Goal: Information Seeking & Learning: Learn about a topic

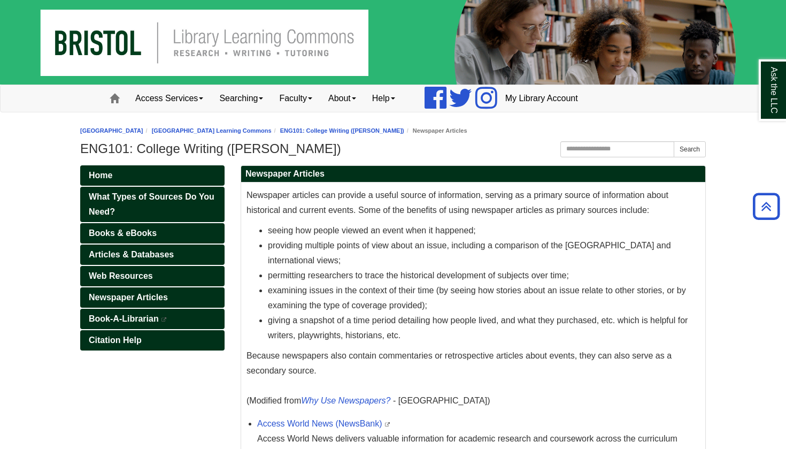
scroll to position [171, 0]
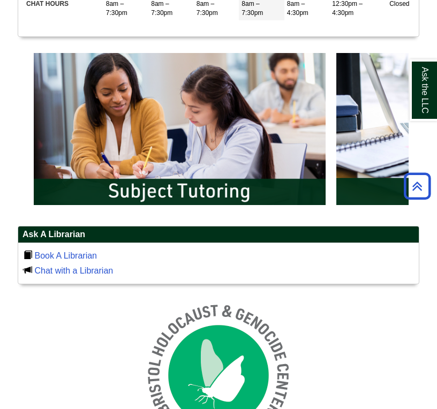
scroll to position [243, 400]
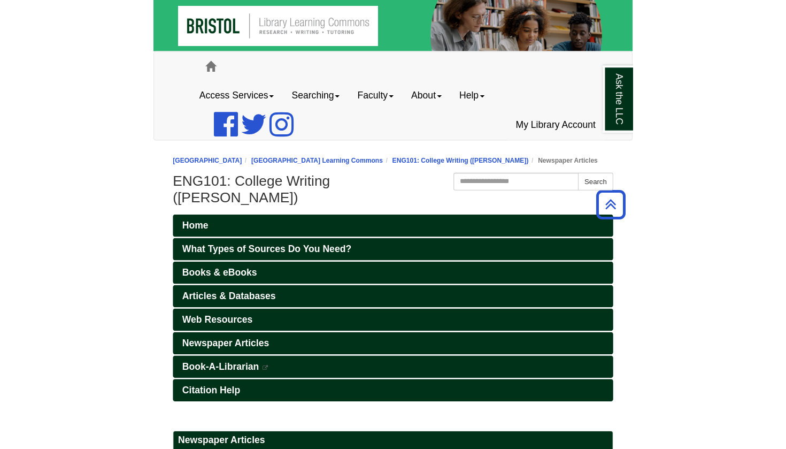
scroll to position [171, 0]
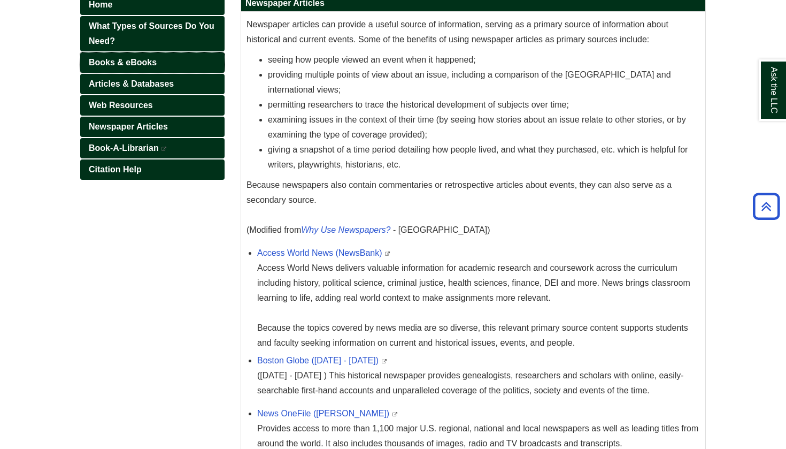
click at [148, 62] on span "Books & eBooks" at bounding box center [123, 62] width 68 height 9
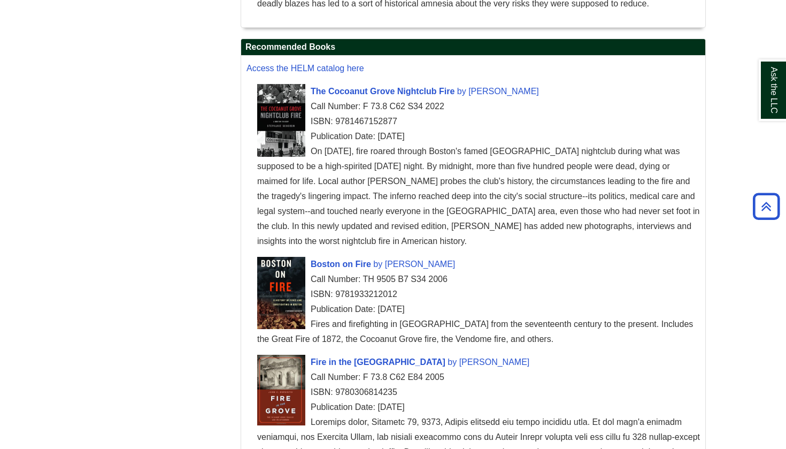
scroll to position [839, 0]
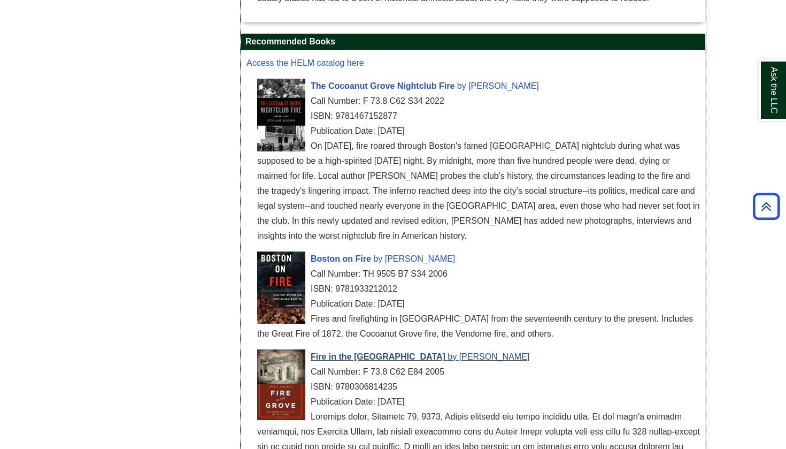
click at [372, 357] on span "Fire in the Grove" at bounding box center [378, 356] width 135 height 9
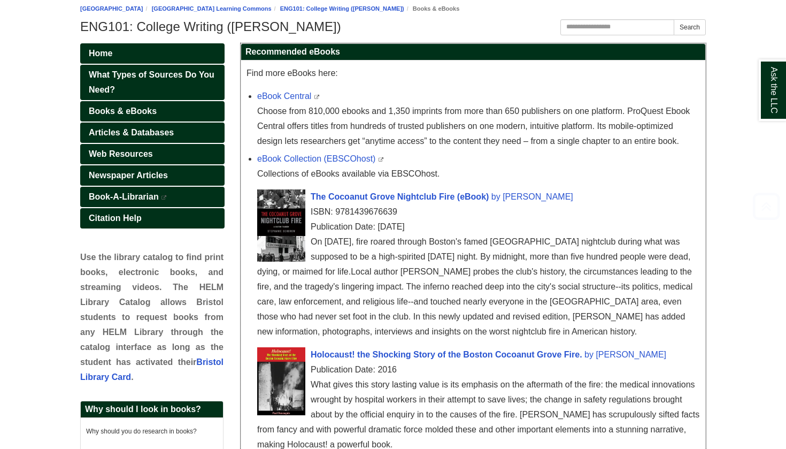
scroll to position [123, 0]
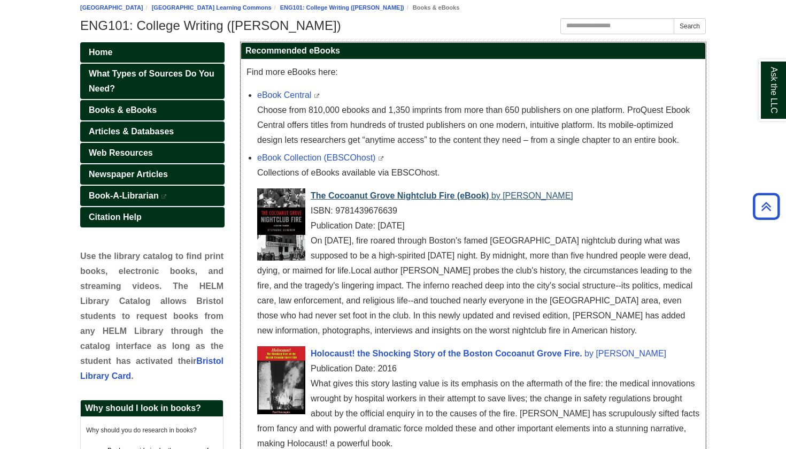
click at [413, 200] on span "The Cocoanut Grove Nightclub Fire (eBook)" at bounding box center [400, 195] width 178 height 9
click at [132, 172] on span "Newspaper Articles" at bounding box center [128, 174] width 79 height 9
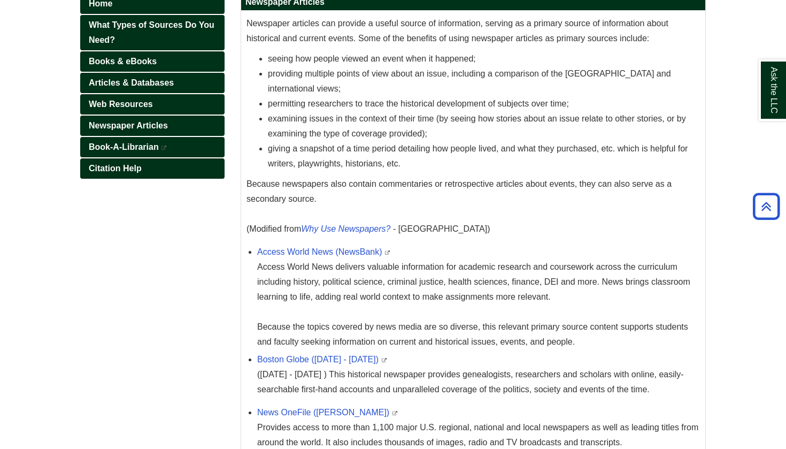
scroll to position [175, 0]
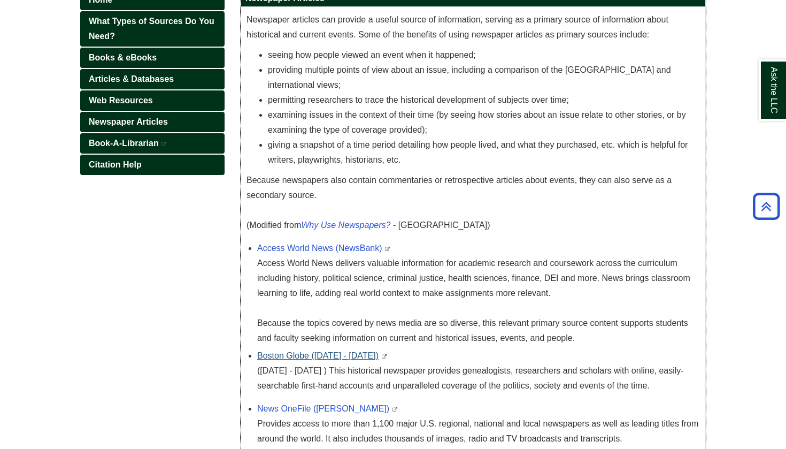
click at [307, 354] on link "Boston Globe ([DATE] - [DATE])" at bounding box center [317, 355] width 121 height 9
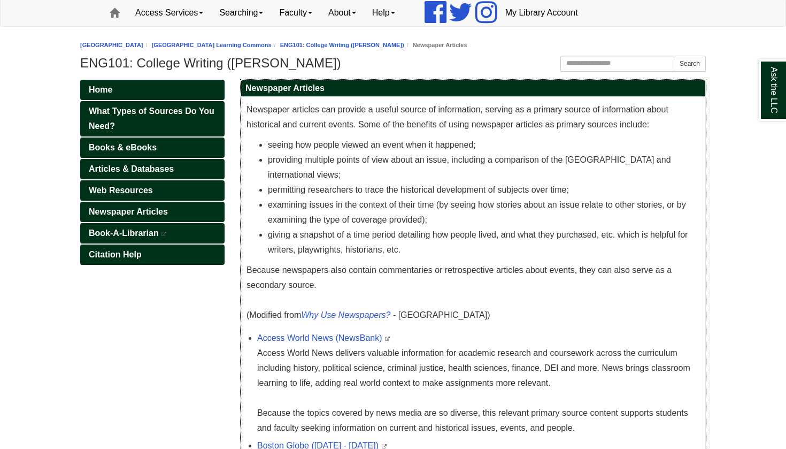
scroll to position [87, 0]
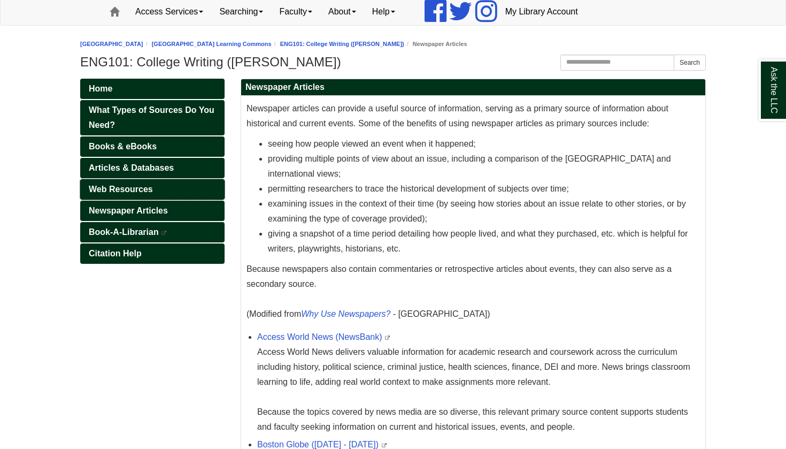
click at [176, 190] on link "Web Resources" at bounding box center [152, 189] width 144 height 20
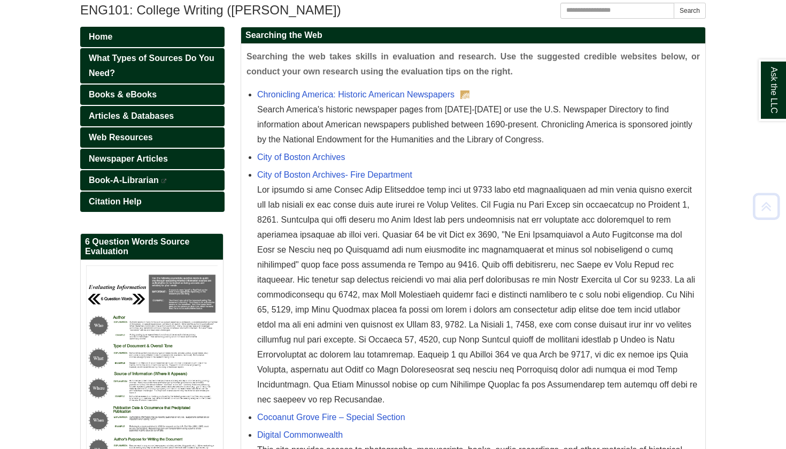
scroll to position [140, 0]
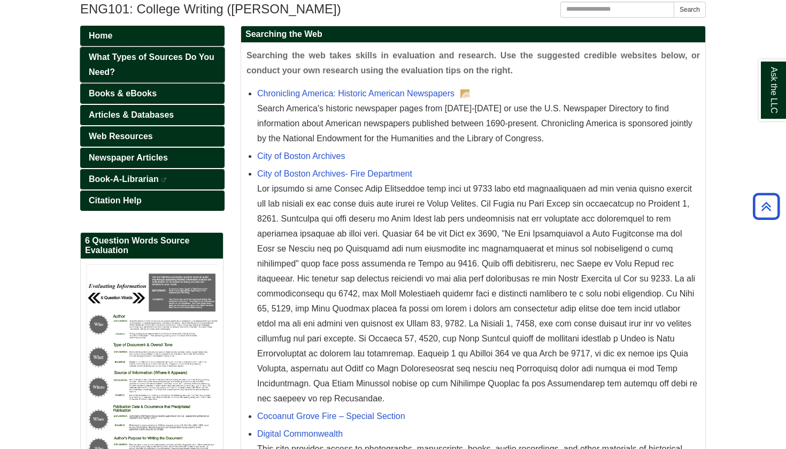
click at [156, 67] on link "What Types of Sources Do You Need?" at bounding box center [152, 64] width 144 height 35
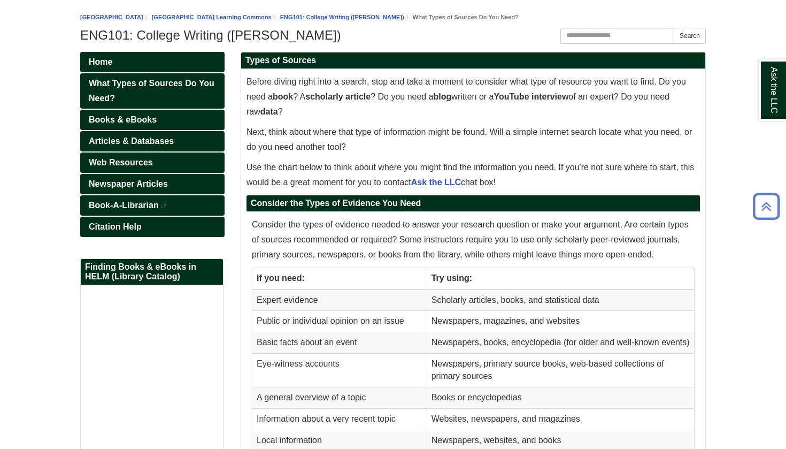
scroll to position [112, 0]
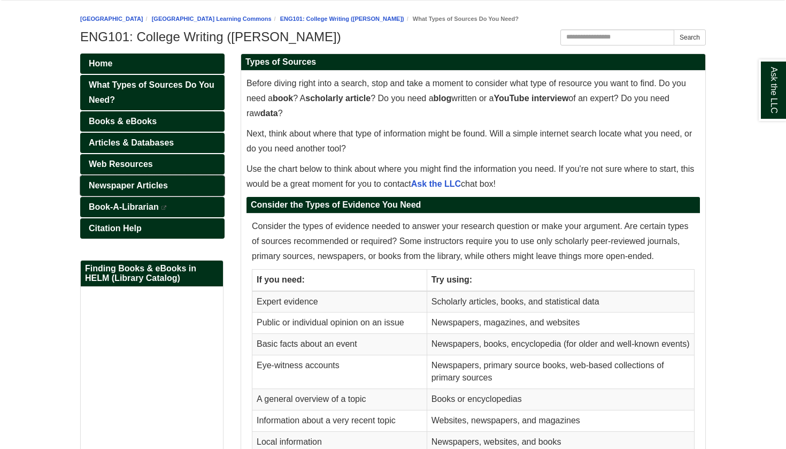
click at [169, 188] on link "Newspaper Articles" at bounding box center [152, 185] width 144 height 20
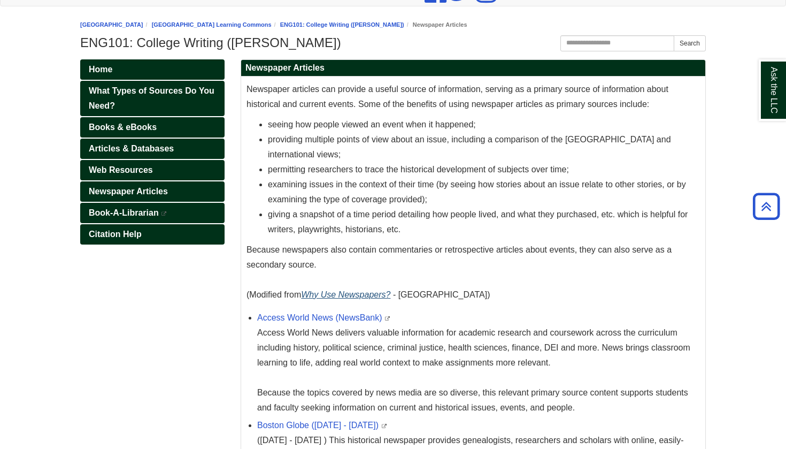
scroll to position [105, 0]
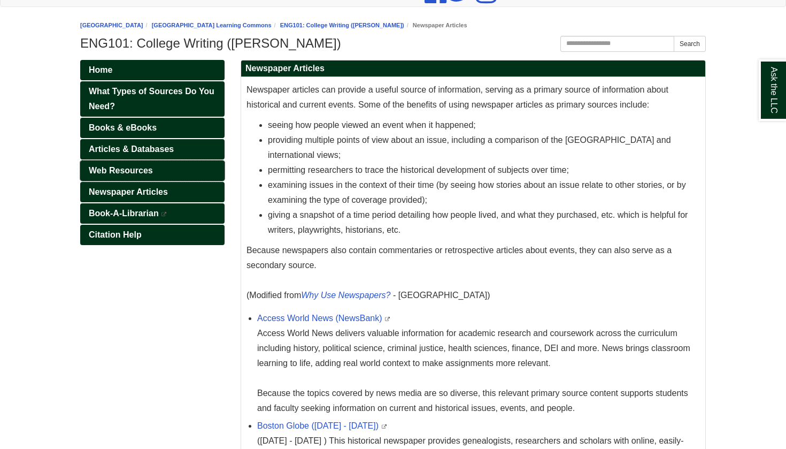
click at [162, 171] on link "Web Resources" at bounding box center [152, 170] width 144 height 20
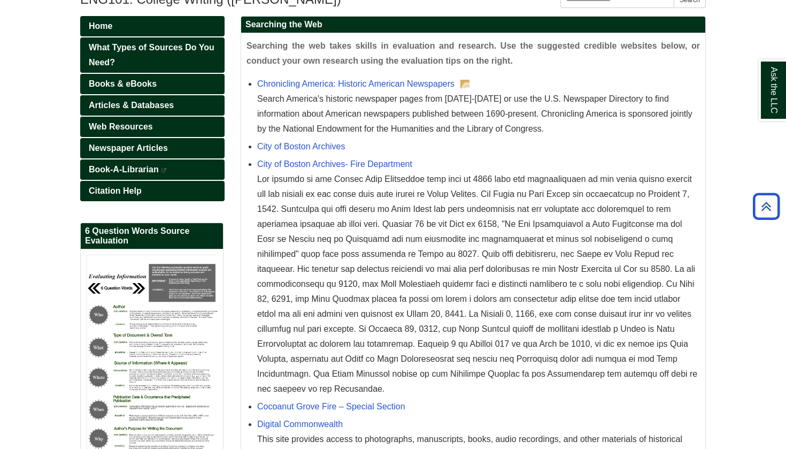
scroll to position [140, 0]
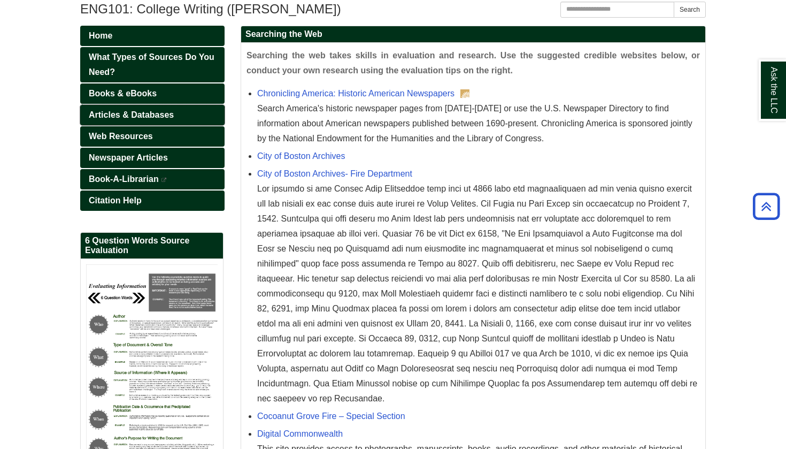
click at [165, 118] on span "Articles & Databases" at bounding box center [131, 114] width 85 height 9
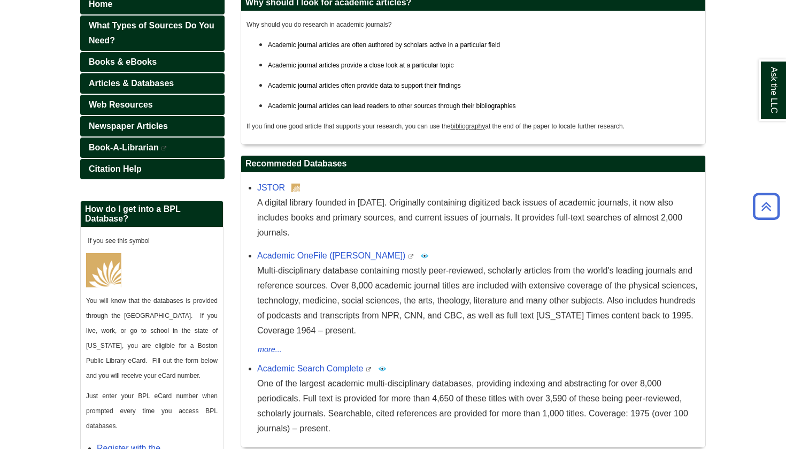
scroll to position [172, 0]
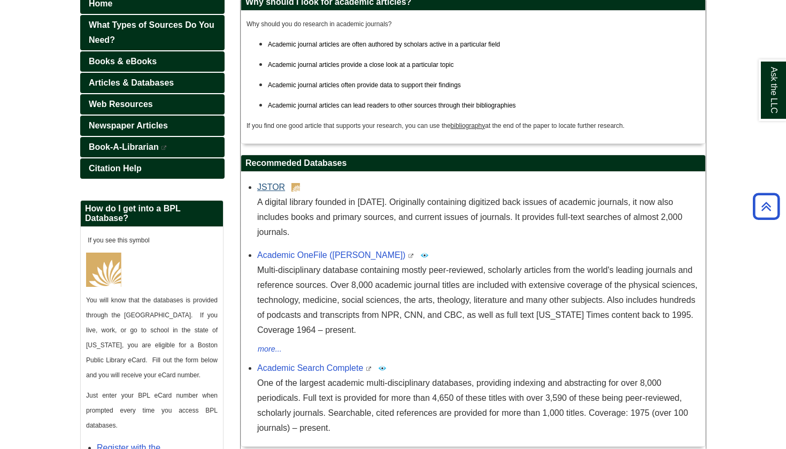
click at [274, 187] on link "JSTOR" at bounding box center [271, 186] width 28 height 9
click at [271, 177] on li "JSTOR A digital library founded in 1995. Originally containing digitized back i…" at bounding box center [478, 208] width 443 height 63
click at [168, 59] on link "Books & eBooks" at bounding box center [152, 61] width 144 height 20
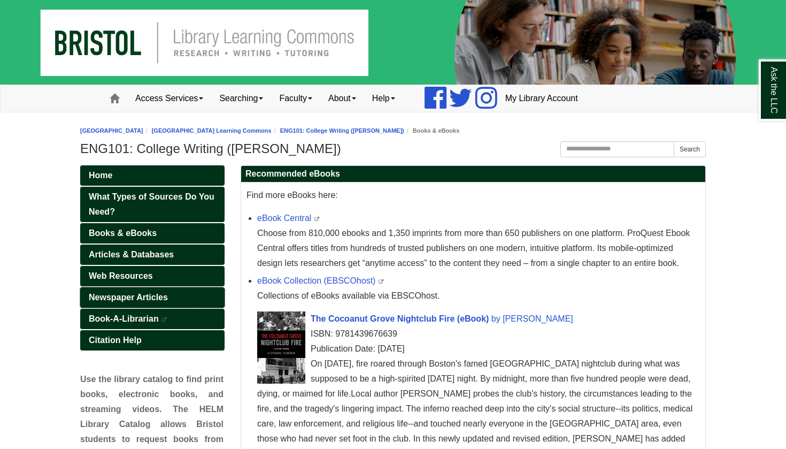
click at [154, 294] on span "Newspaper Articles" at bounding box center [128, 297] width 79 height 9
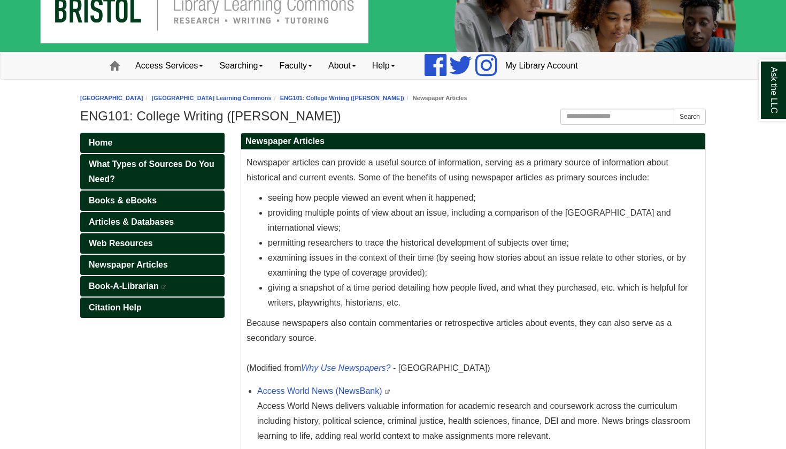
scroll to position [32, 0]
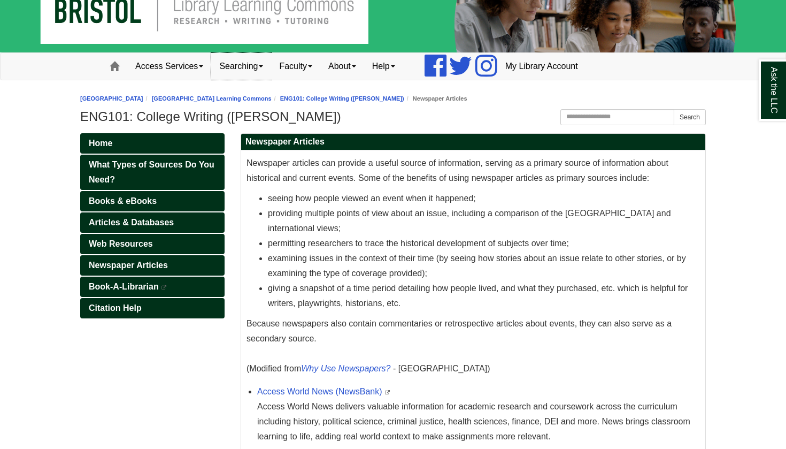
click at [233, 53] on link "Searching" at bounding box center [241, 66] width 60 height 27
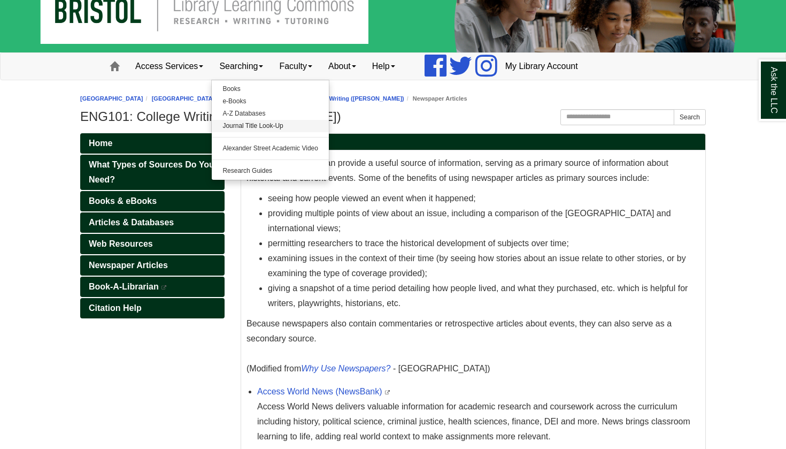
click at [260, 121] on link "Journal Title Look-Up" at bounding box center [270, 126] width 117 height 12
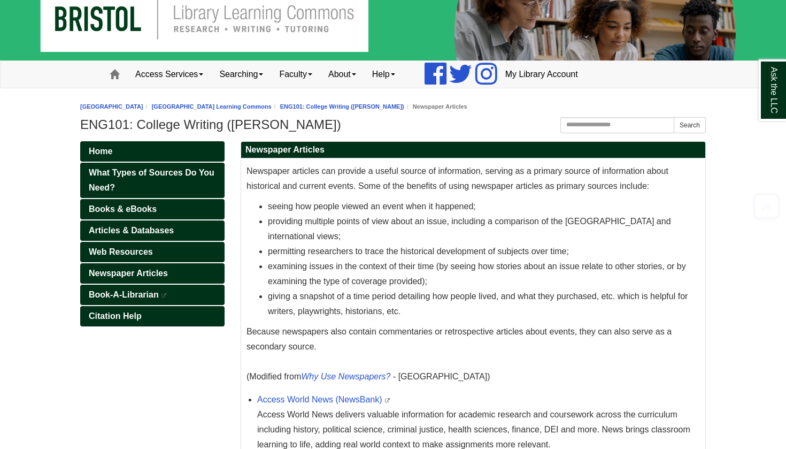
scroll to position [24, 0]
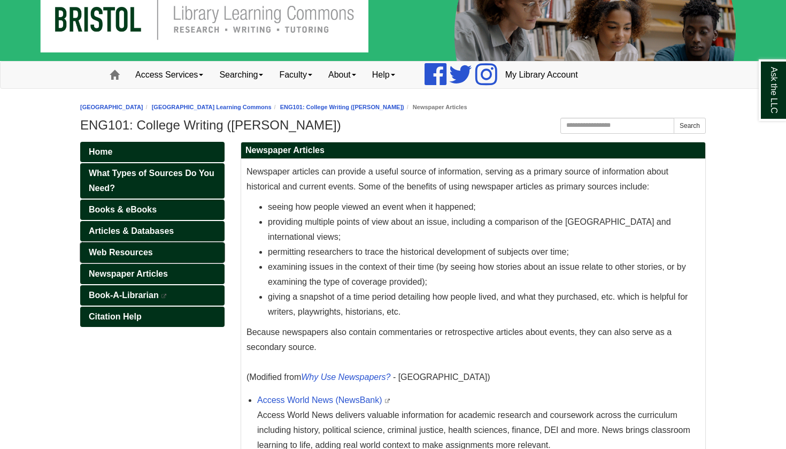
click at [134, 252] on span "Web Resources" at bounding box center [121, 252] width 64 height 9
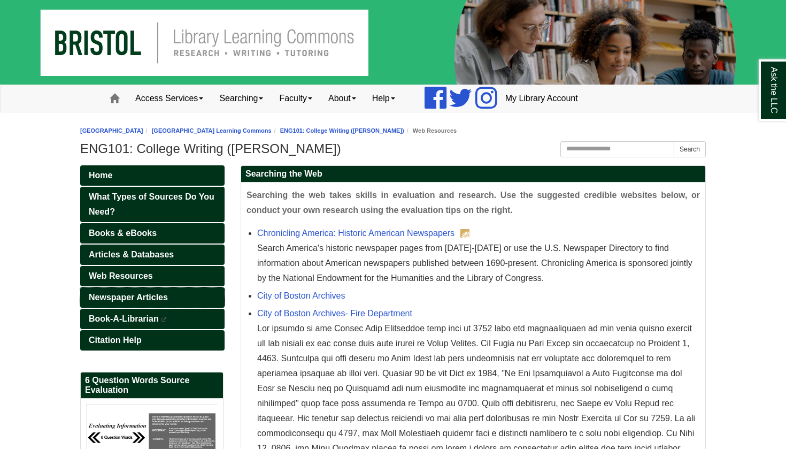
click at [135, 297] on span "Newspaper Articles" at bounding box center [128, 297] width 79 height 9
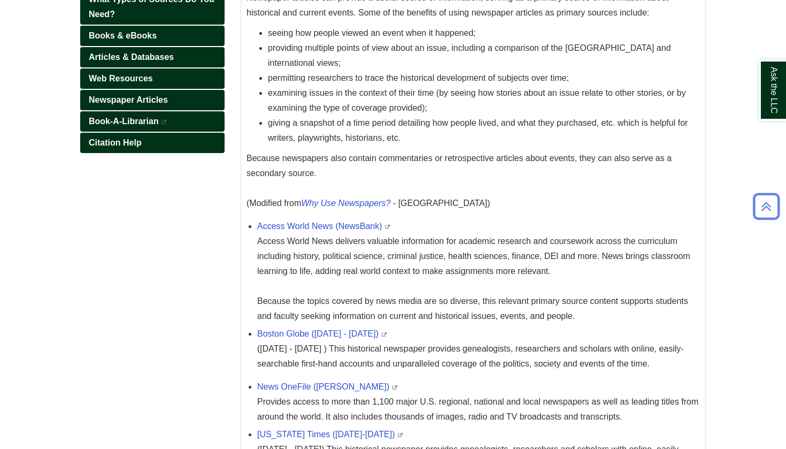
scroll to position [201, 0]
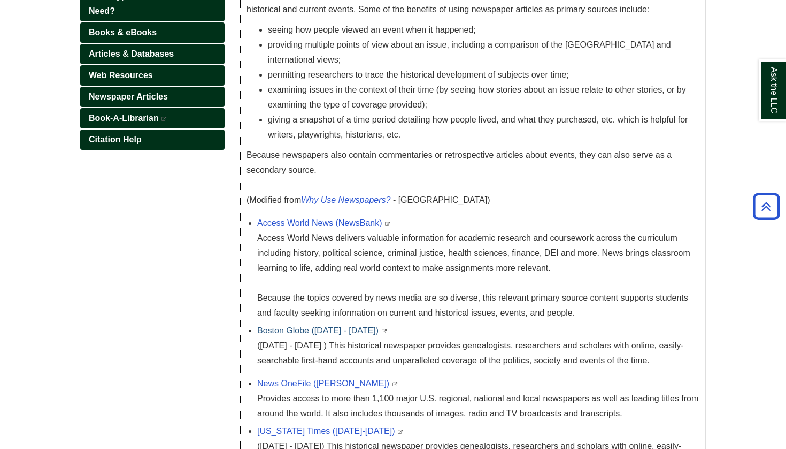
click at [298, 327] on link "Boston Globe ([DATE] - [DATE])" at bounding box center [317, 330] width 121 height 9
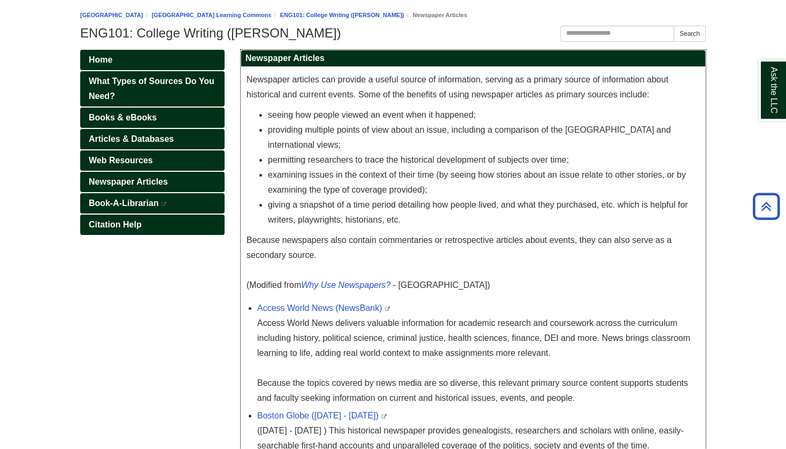
scroll to position [56, 0]
